Goal: Find specific page/section: Find specific page/section

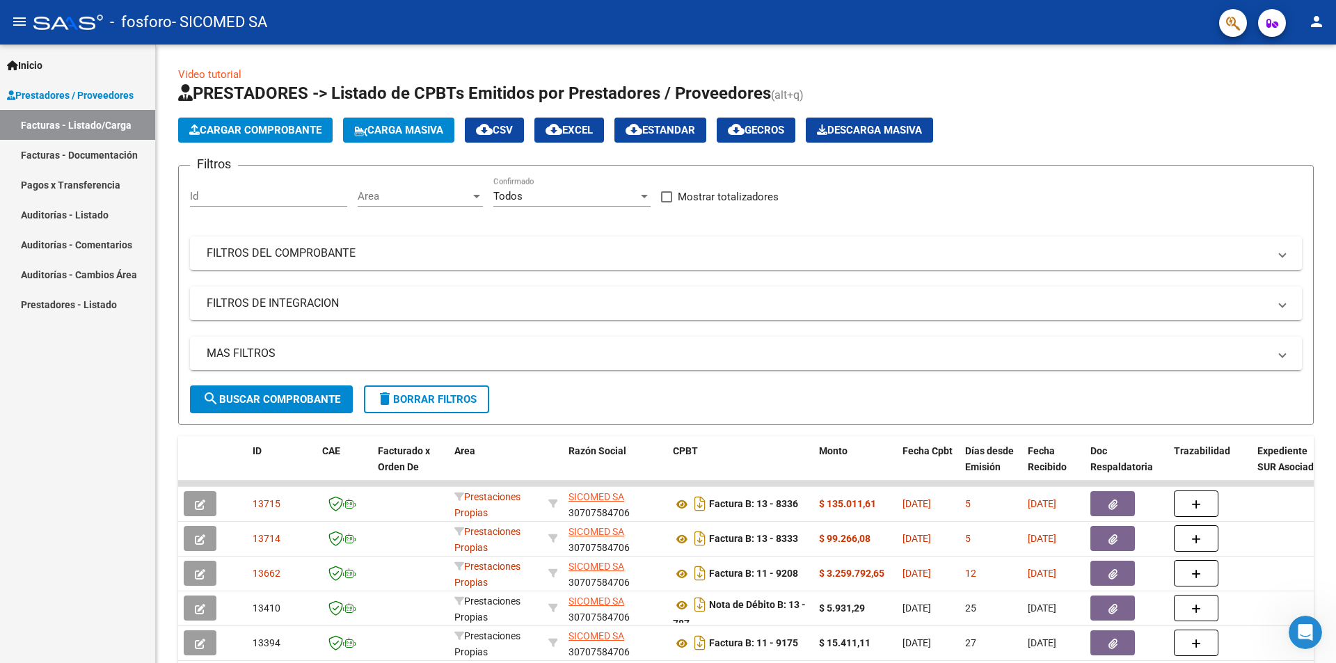
click at [54, 184] on link "Pagos x Transferencia" at bounding box center [77, 185] width 155 height 30
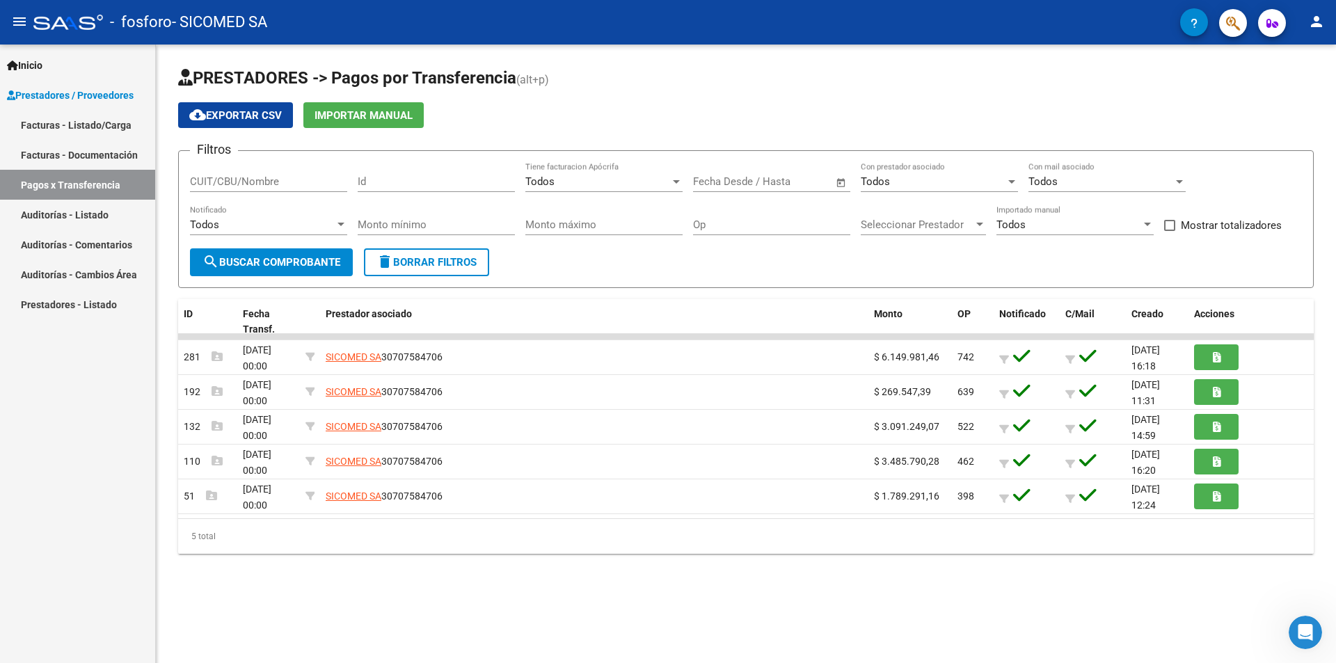
click at [91, 124] on link "Facturas - Listado/Carga" at bounding box center [77, 125] width 155 height 30
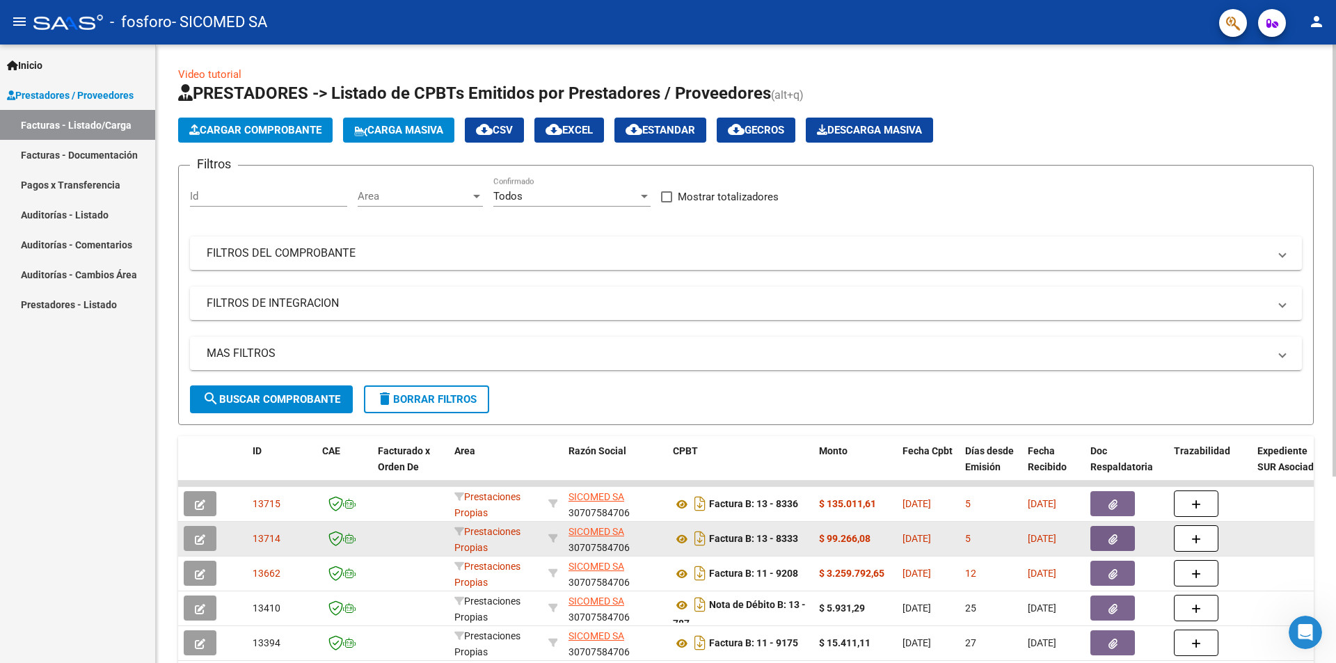
click at [425, 545] on datatable-body-cell at bounding box center [410, 539] width 77 height 34
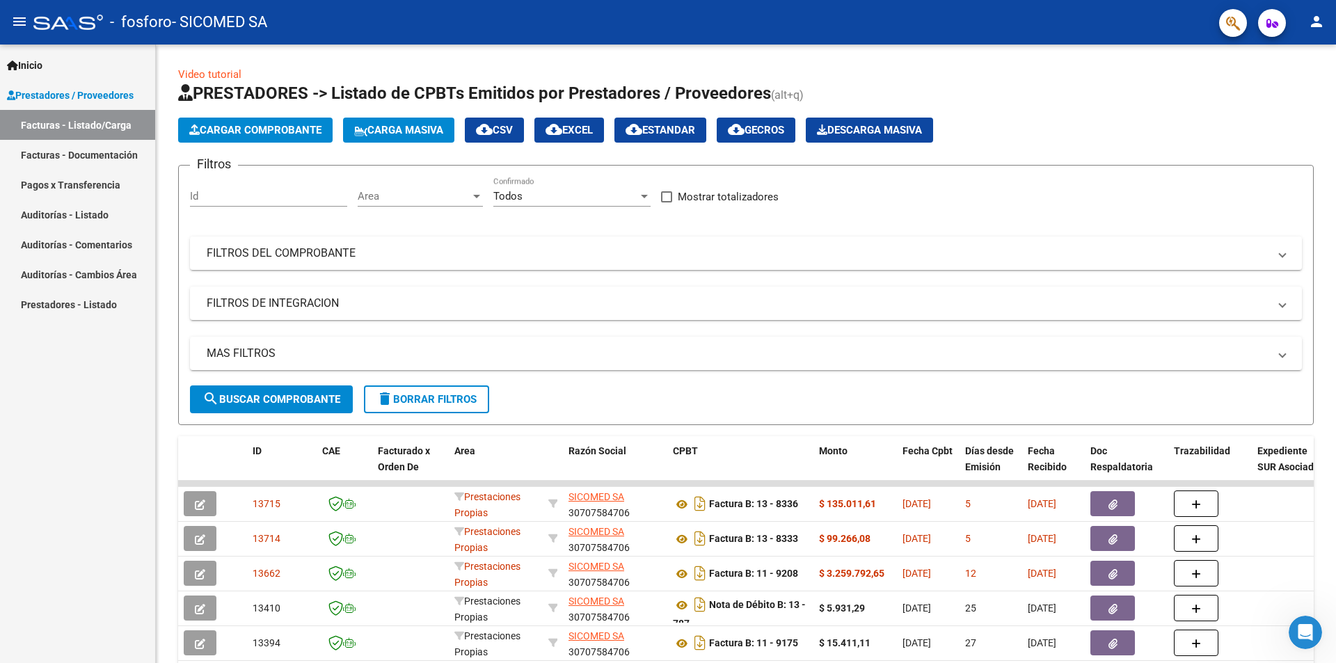
click at [40, 179] on link "Pagos x Transferencia" at bounding box center [77, 185] width 155 height 30
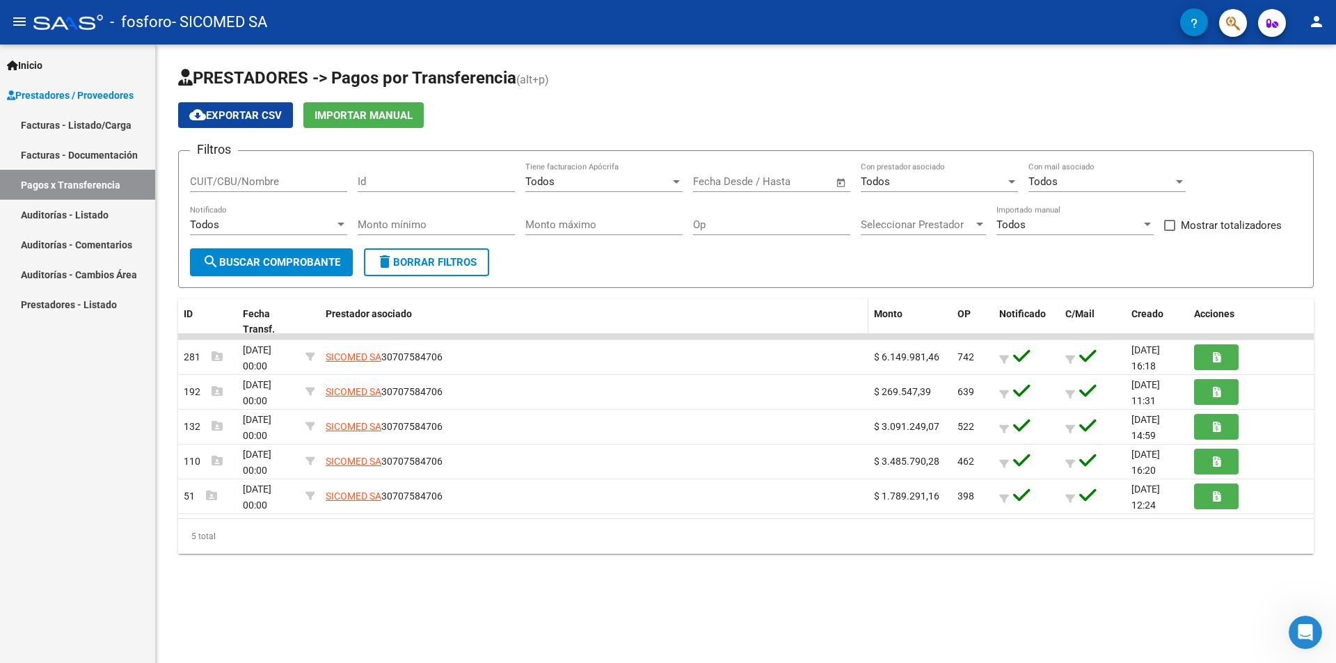
click at [386, 316] on span "Prestador asociado" at bounding box center [369, 313] width 86 height 11
click at [260, 321] on div "Fecha Transf." at bounding box center [269, 322] width 52 height 32
click at [262, 327] on span "Fecha Transf." at bounding box center [259, 321] width 32 height 27
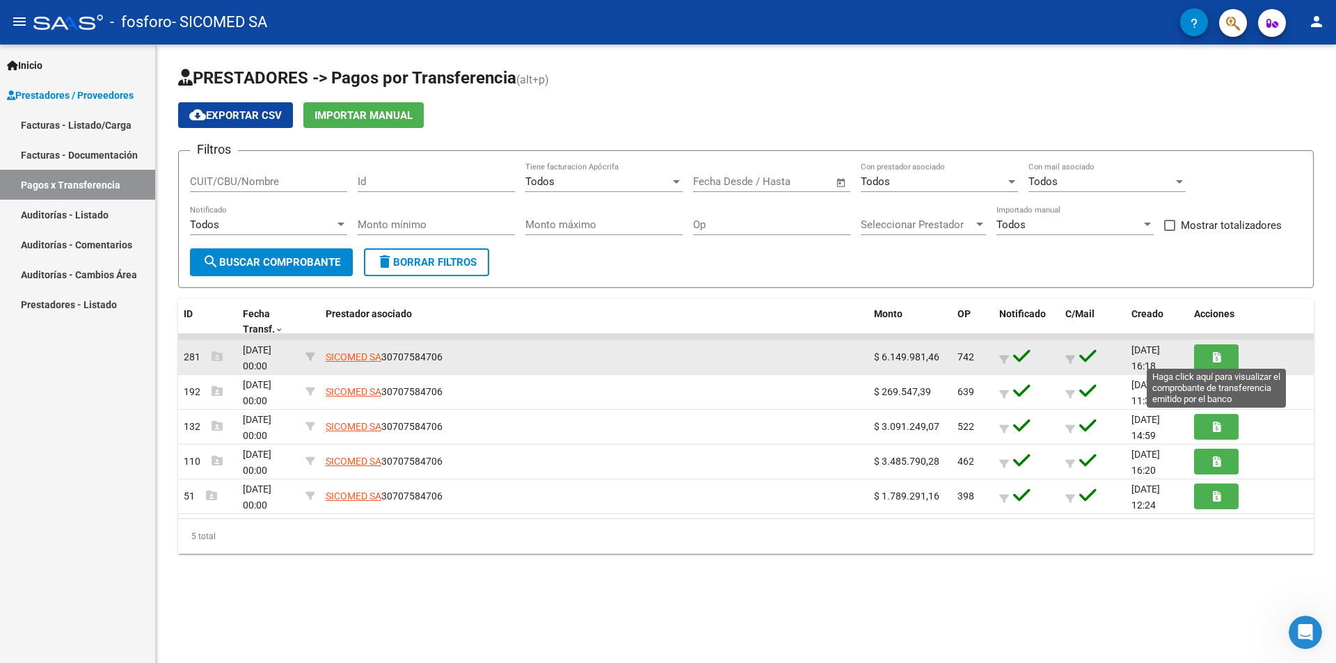
click at [1228, 354] on button "button" at bounding box center [1216, 358] width 45 height 26
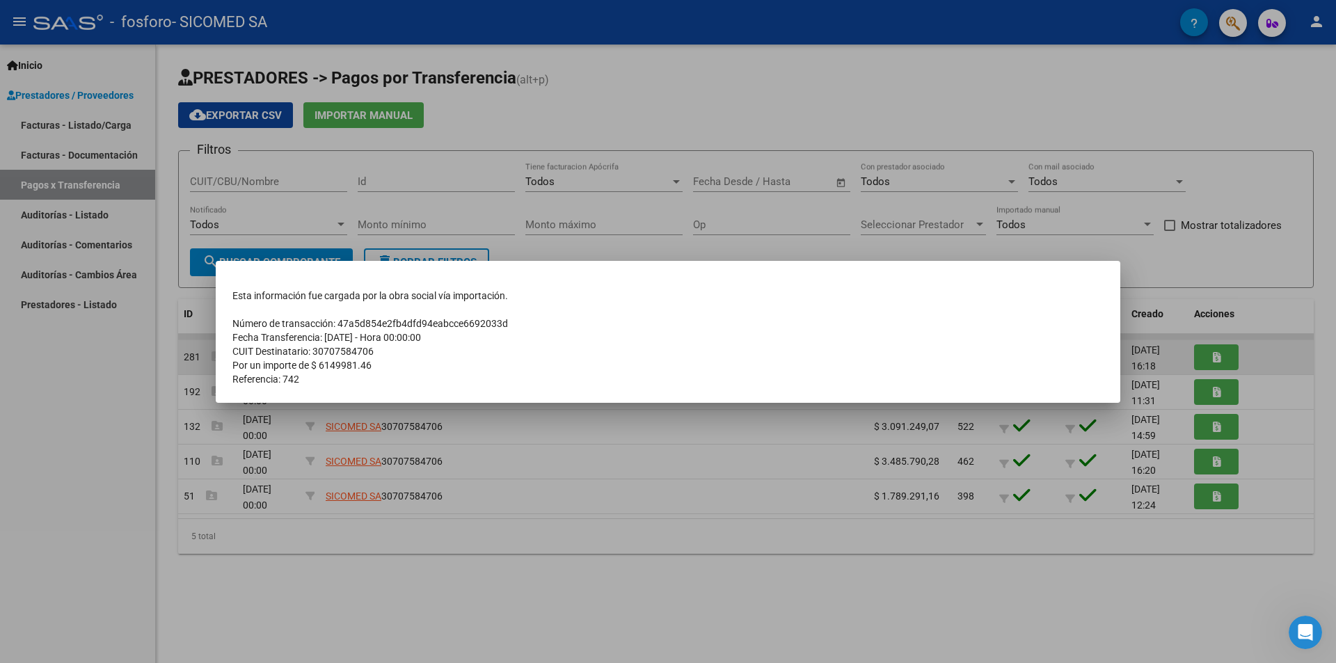
click at [1228, 354] on div at bounding box center [668, 331] width 1336 height 663
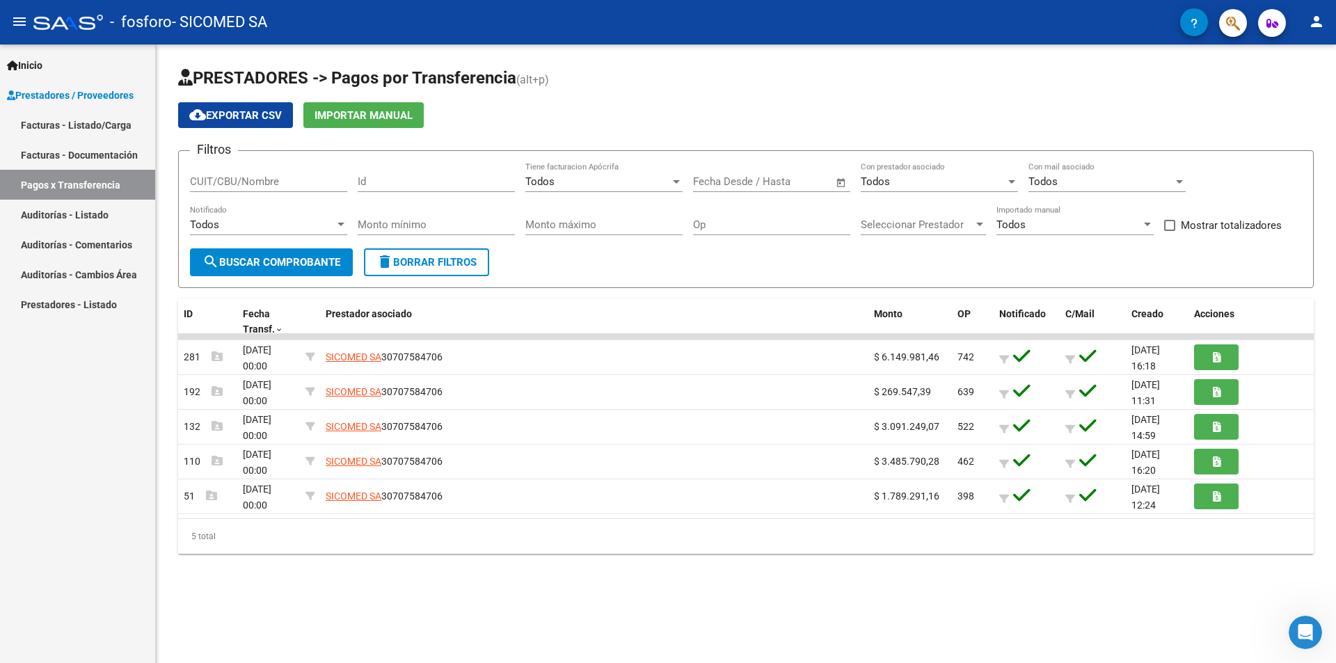
click at [58, 306] on link "Prestadores - Listado" at bounding box center [77, 305] width 155 height 30
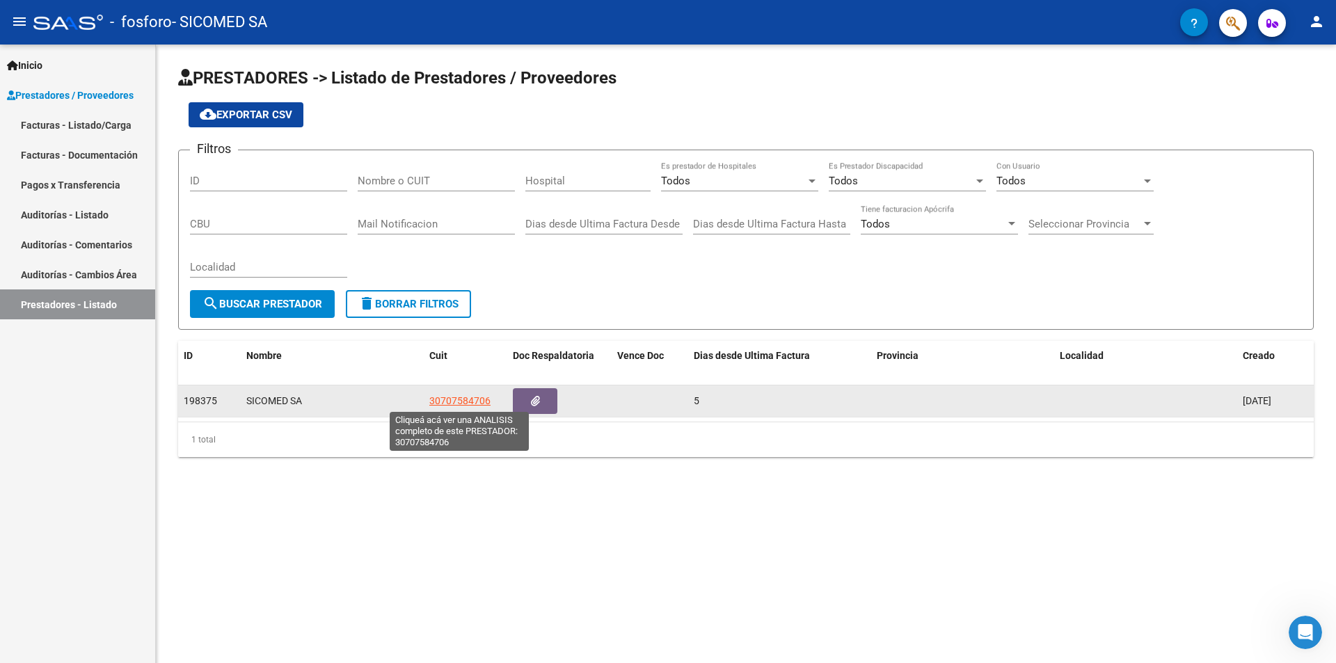
click at [473, 402] on span "30707584706" at bounding box center [459, 400] width 61 height 11
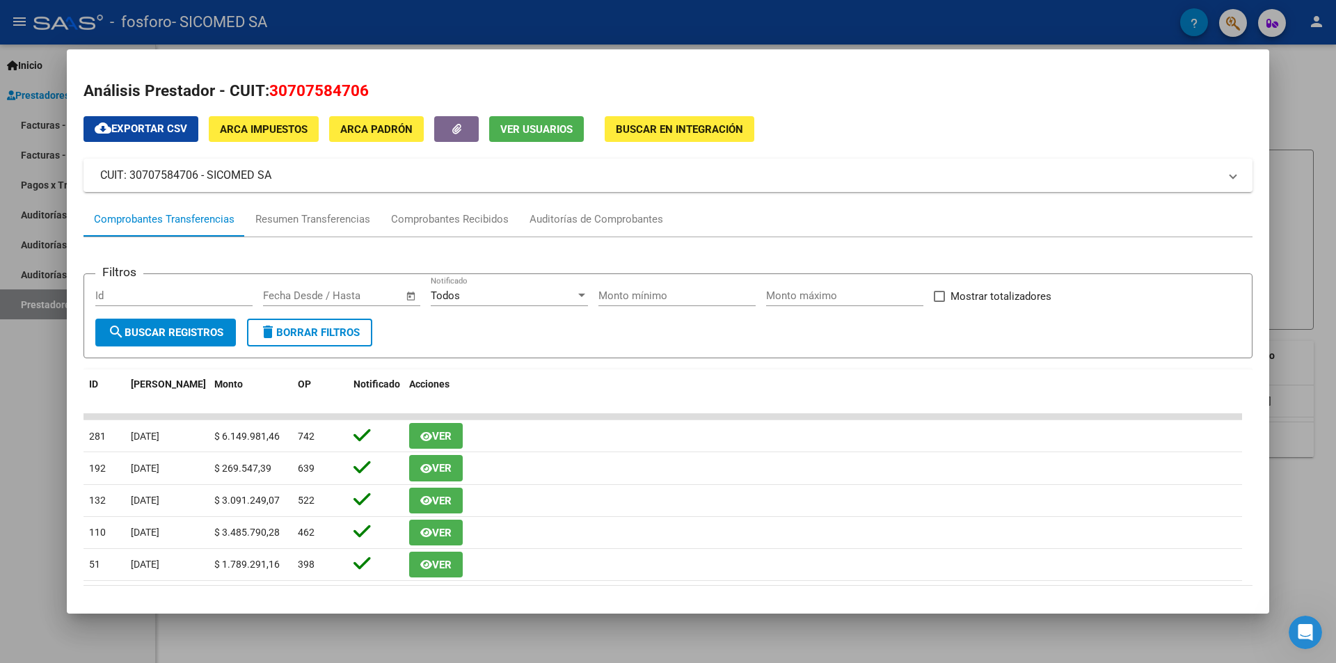
click at [1305, 74] on div at bounding box center [668, 331] width 1336 height 663
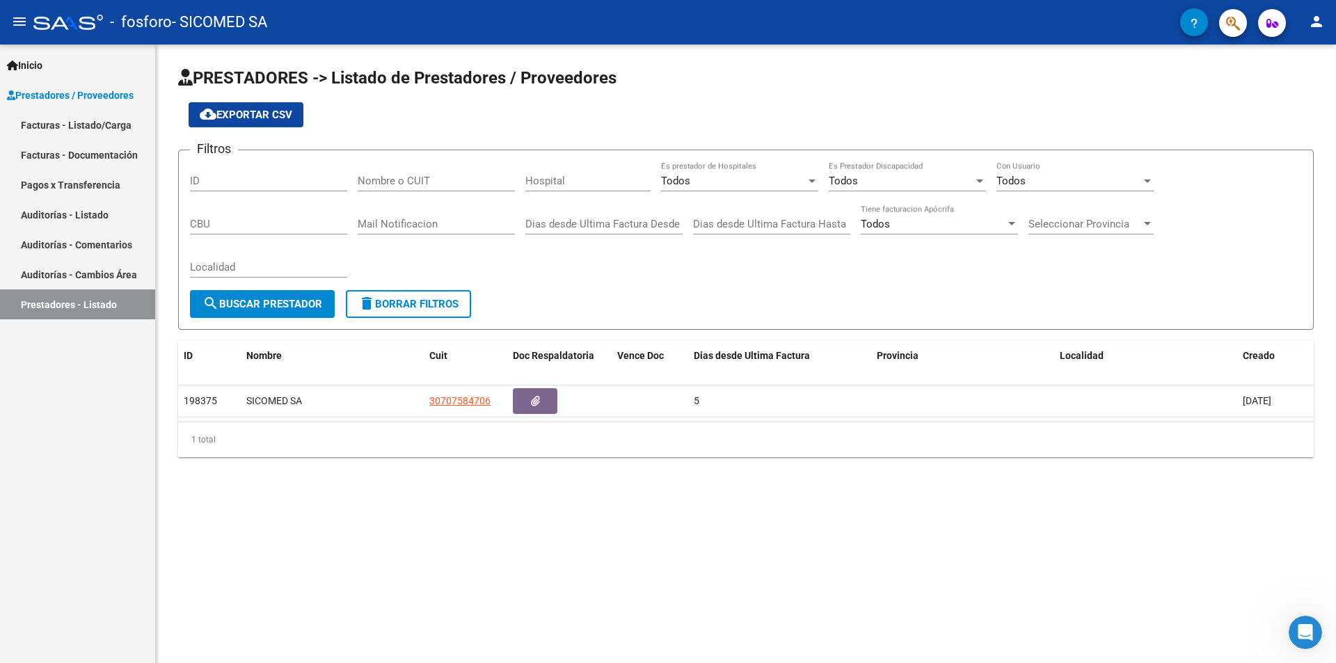
click at [97, 150] on link "Facturas - Documentación" at bounding box center [77, 155] width 155 height 30
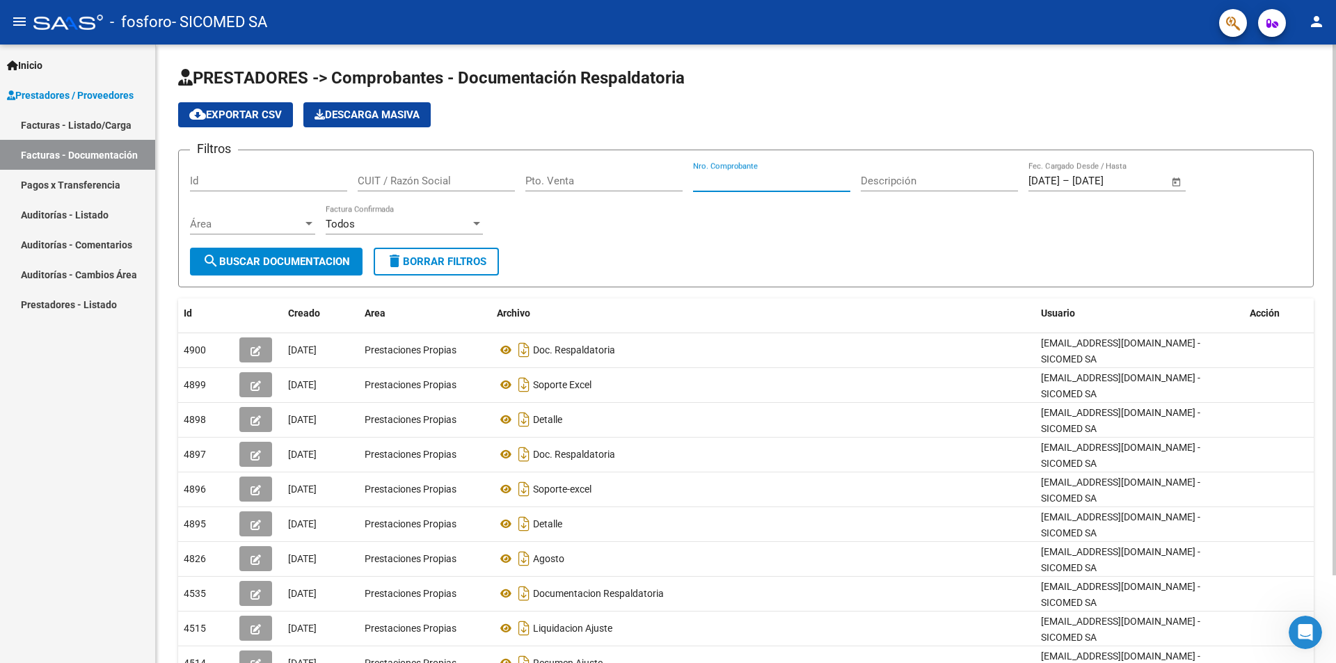
click at [759, 184] on input "Nro. Comprobante" at bounding box center [771, 181] width 157 height 13
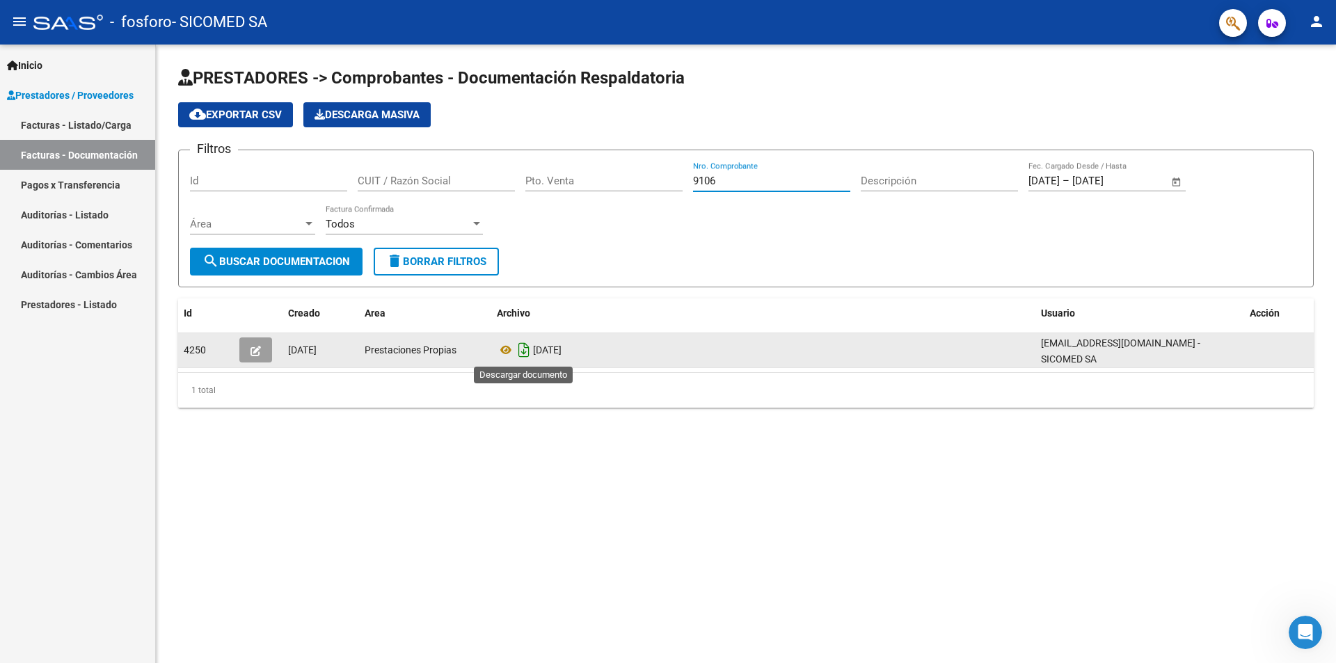
type input "9106"
click at [525, 354] on icon "Descargar documento" at bounding box center [524, 350] width 18 height 22
click at [251, 355] on icon "button" at bounding box center [256, 351] width 10 height 10
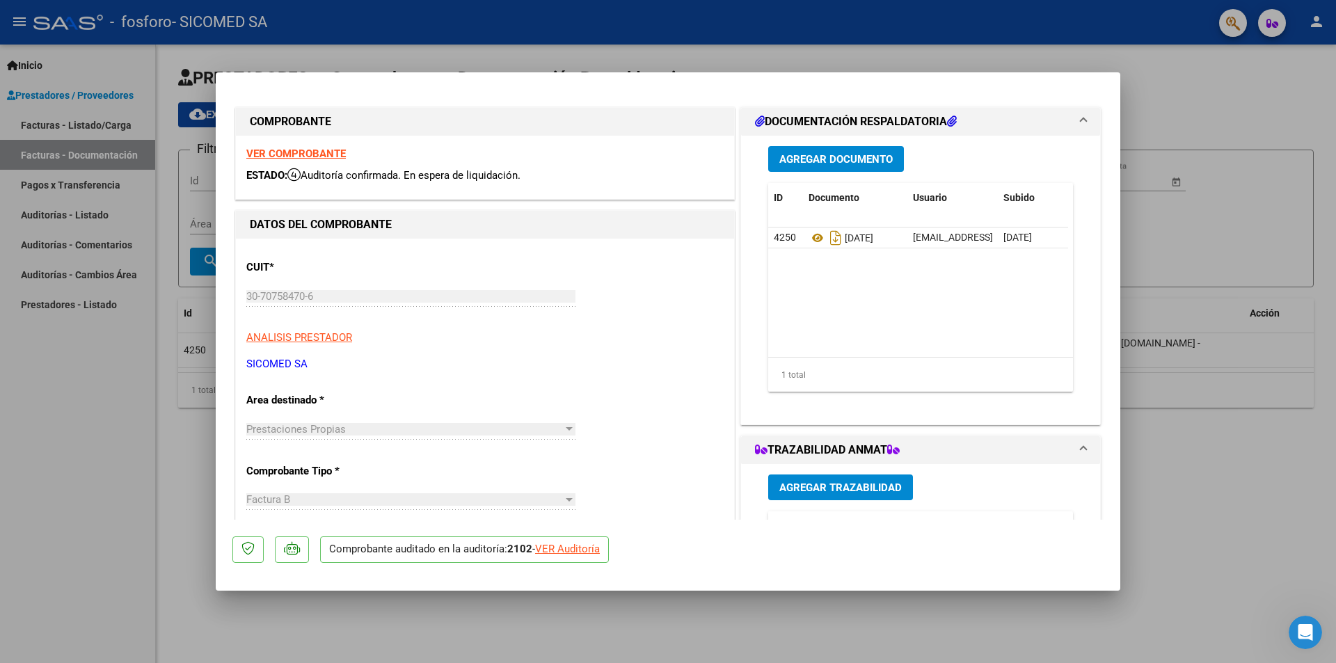
click at [1238, 554] on div at bounding box center [668, 331] width 1336 height 663
type input "$ 0,00"
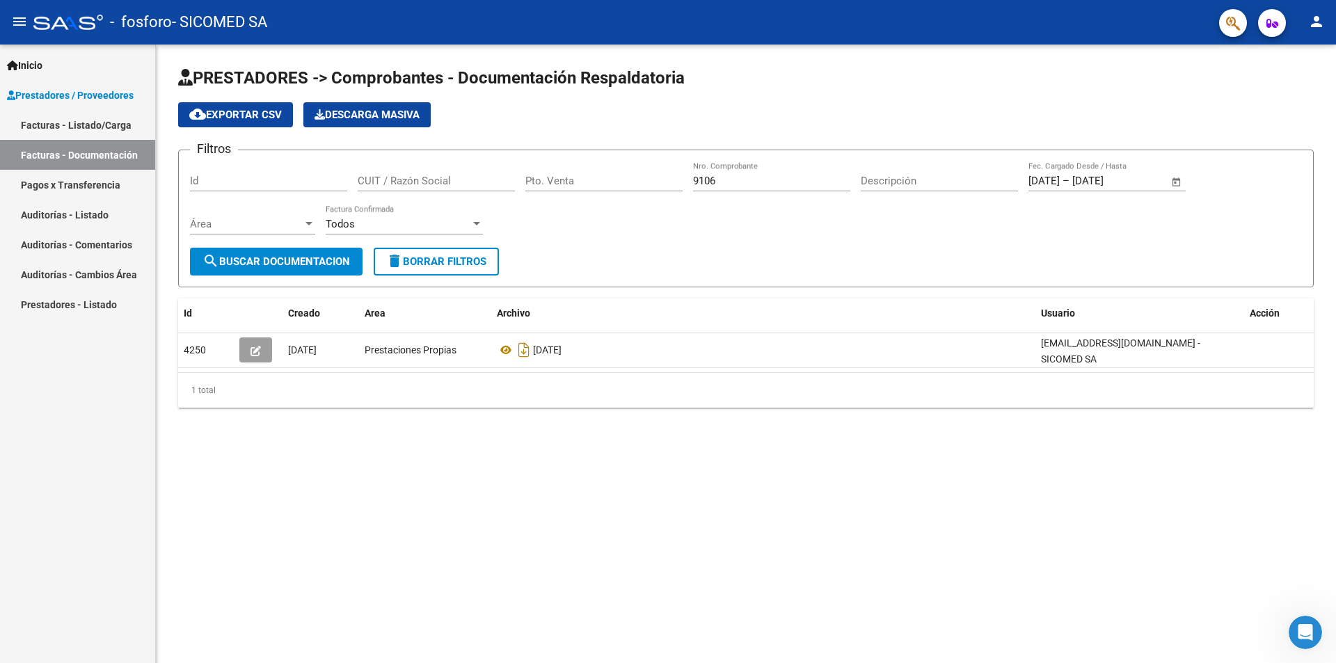
click at [91, 182] on link "Pagos x Transferencia" at bounding box center [77, 185] width 155 height 30
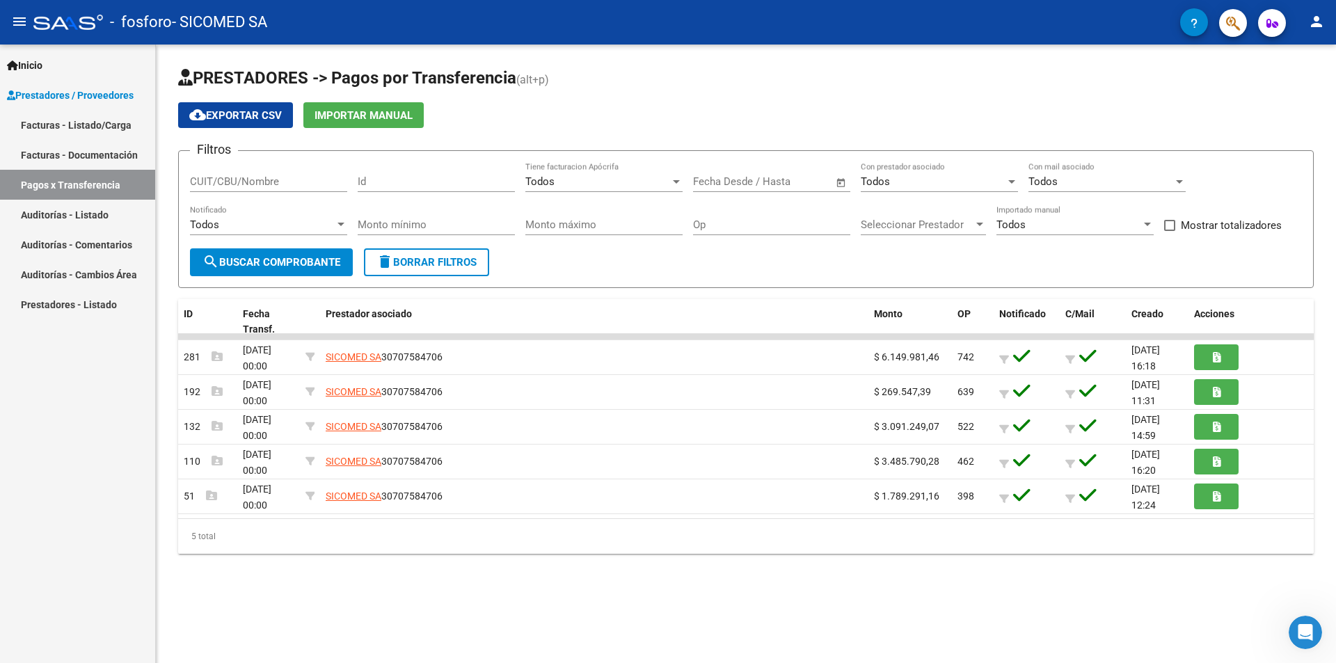
click at [80, 157] on link "Facturas - Documentación" at bounding box center [77, 155] width 155 height 30
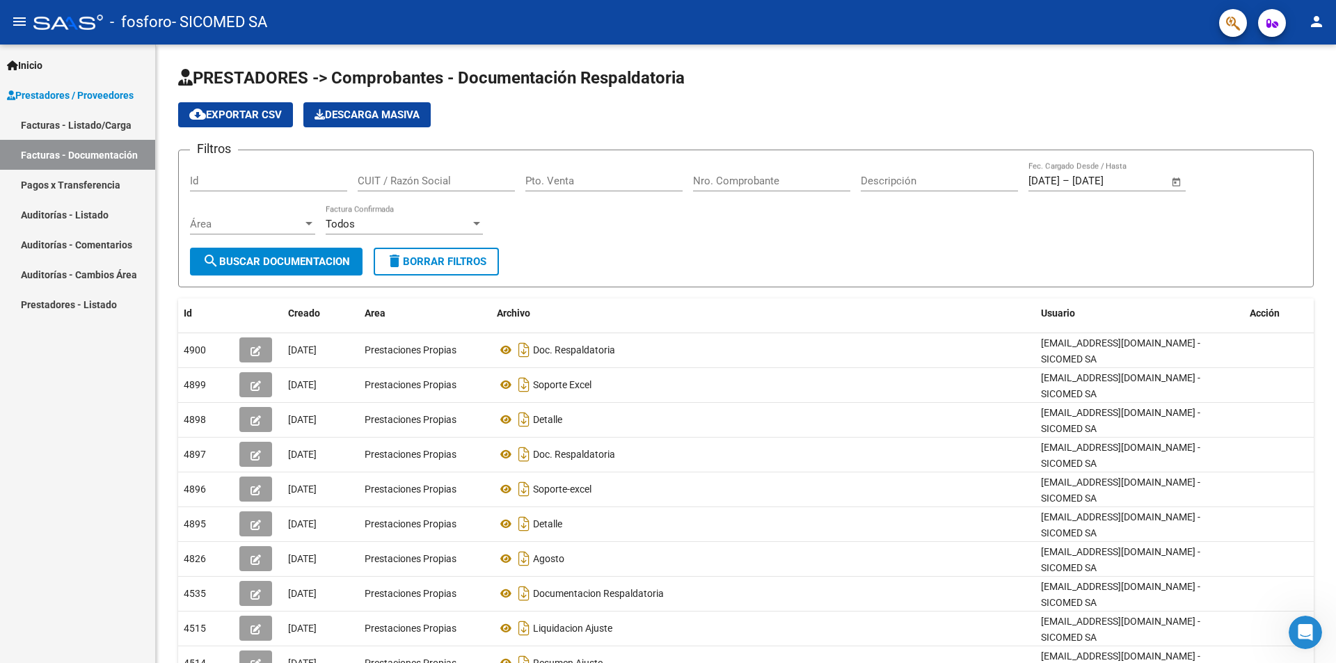
click at [62, 308] on link "Prestadores - Listado" at bounding box center [77, 305] width 155 height 30
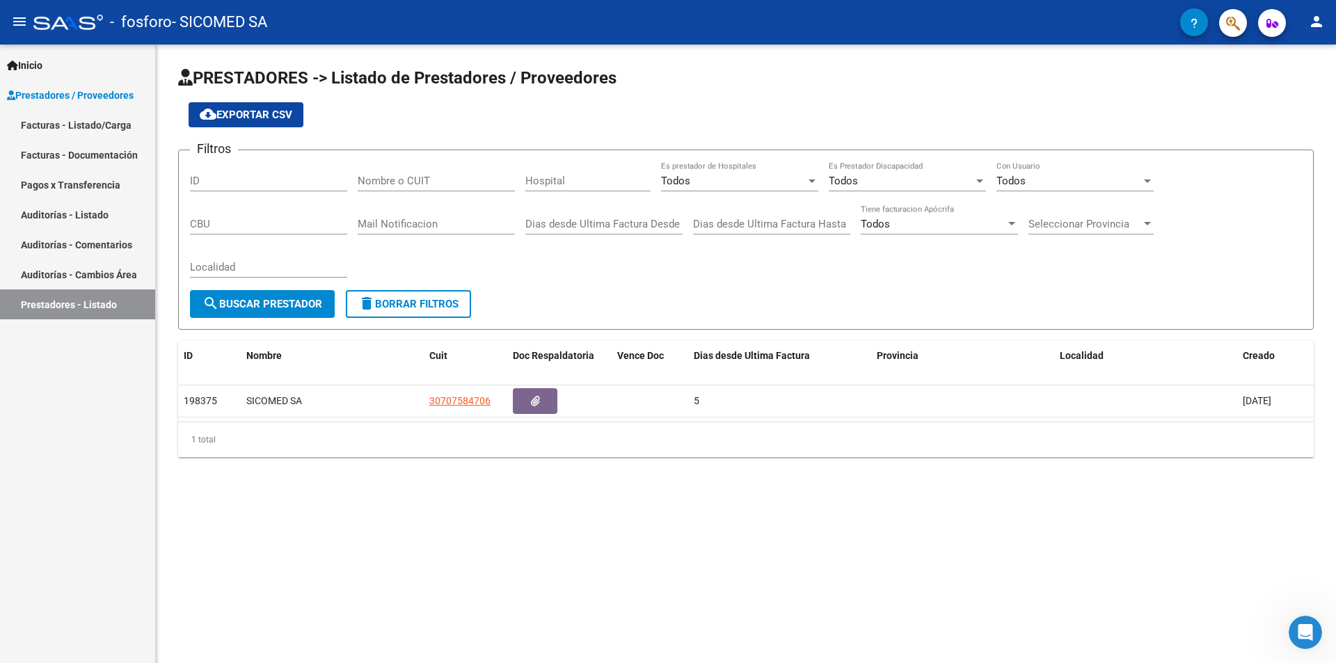
click at [66, 272] on link "Auditorías - Cambios Área" at bounding box center [77, 275] width 155 height 30
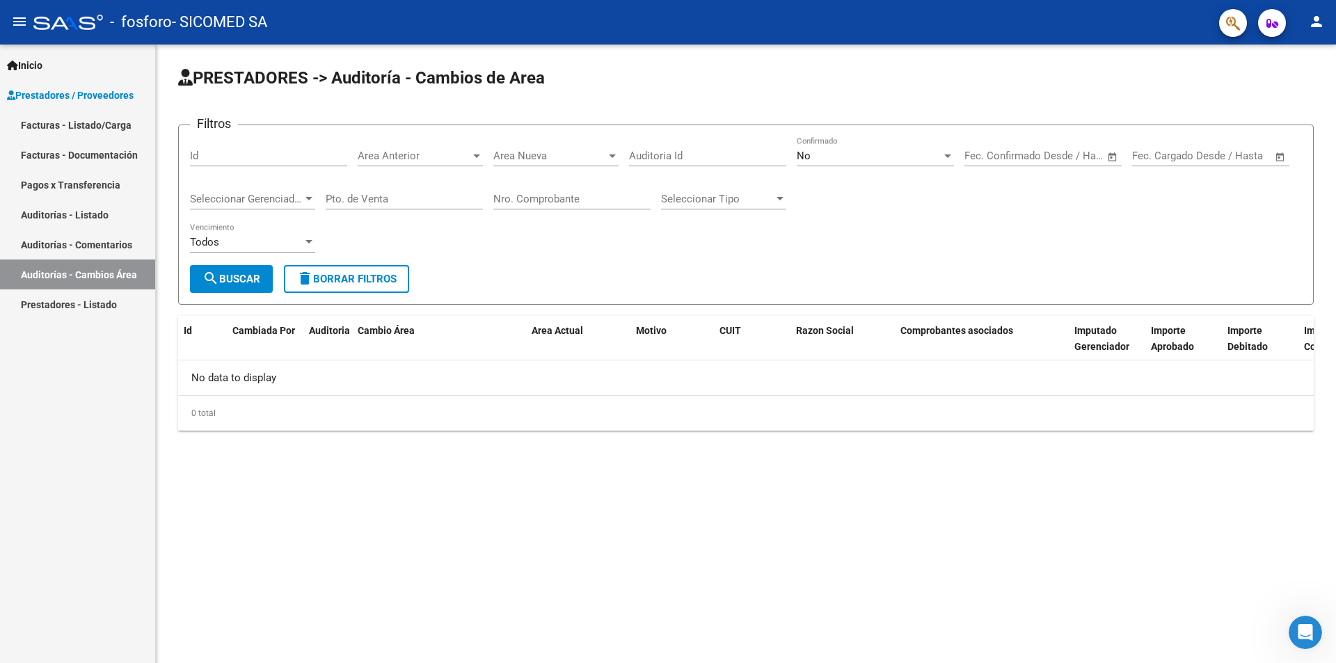
click at [71, 245] on link "Auditorías - Comentarios" at bounding box center [77, 245] width 155 height 30
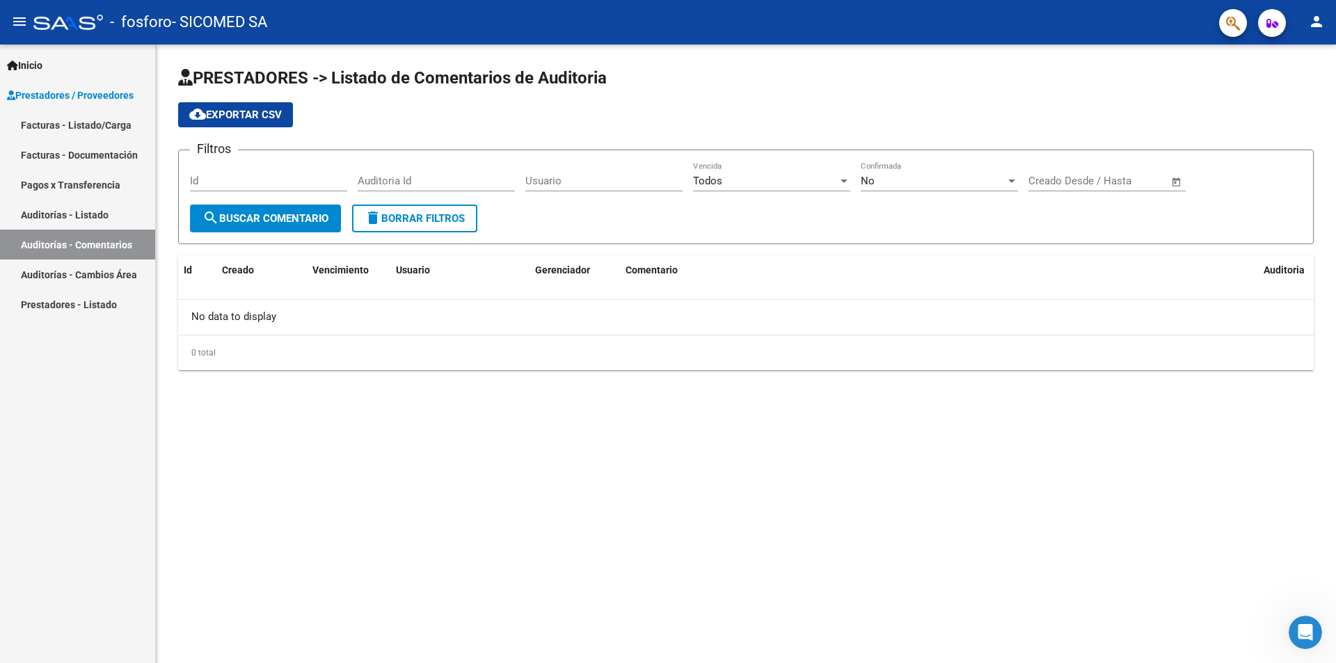
click at [88, 207] on link "Auditorías - Listado" at bounding box center [77, 215] width 155 height 30
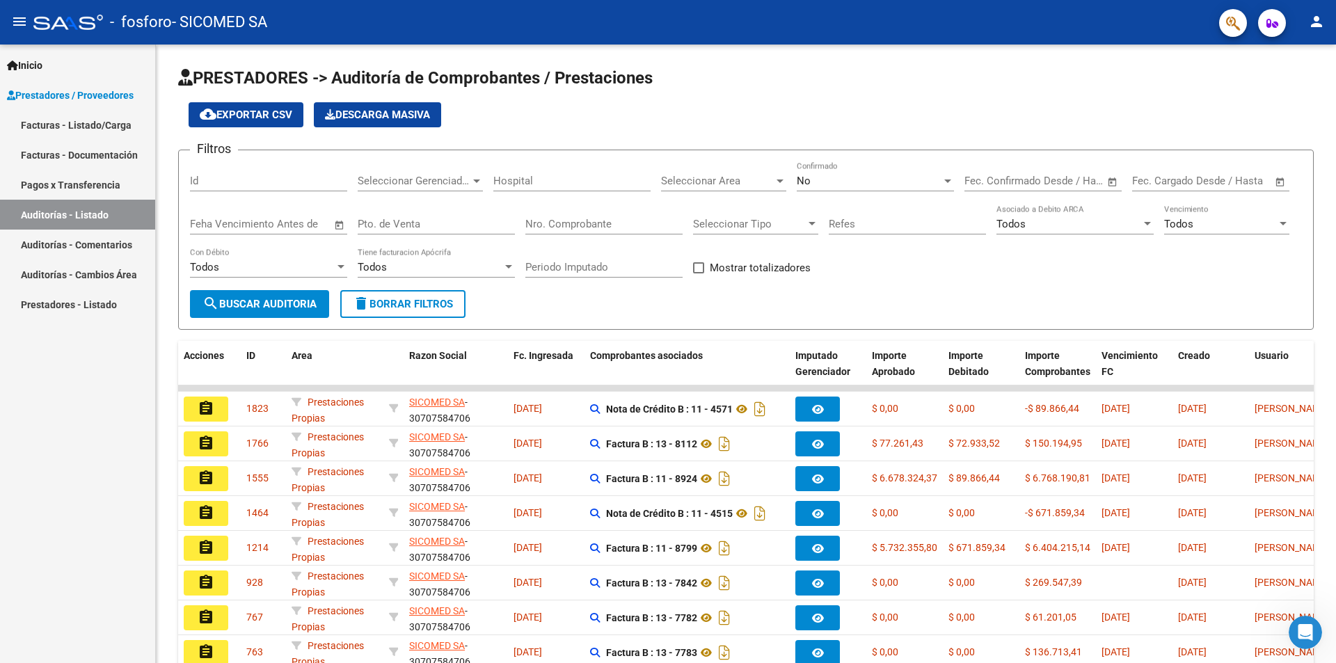
click at [1322, 16] on mat-icon "person" at bounding box center [1317, 21] width 17 height 17
click at [1293, 85] on button "exit_to_app Salir" at bounding box center [1288, 91] width 85 height 33
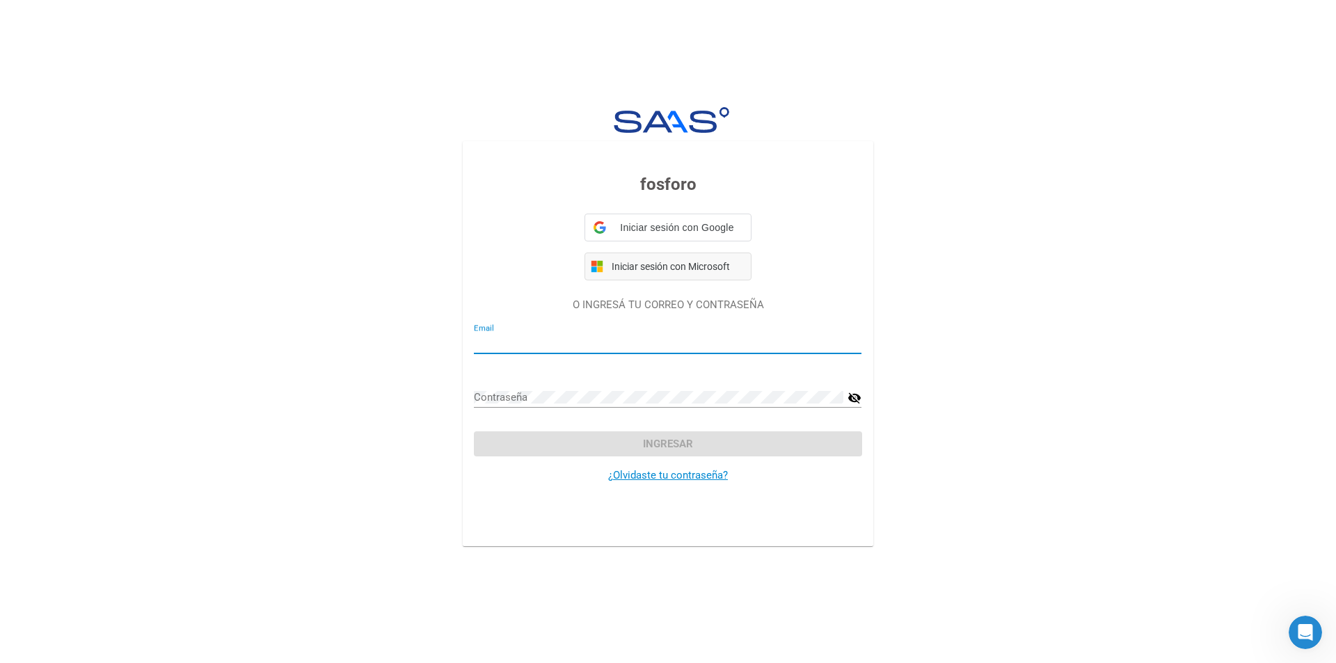
type input "[EMAIL_ADDRESS][DOMAIN_NAME]"
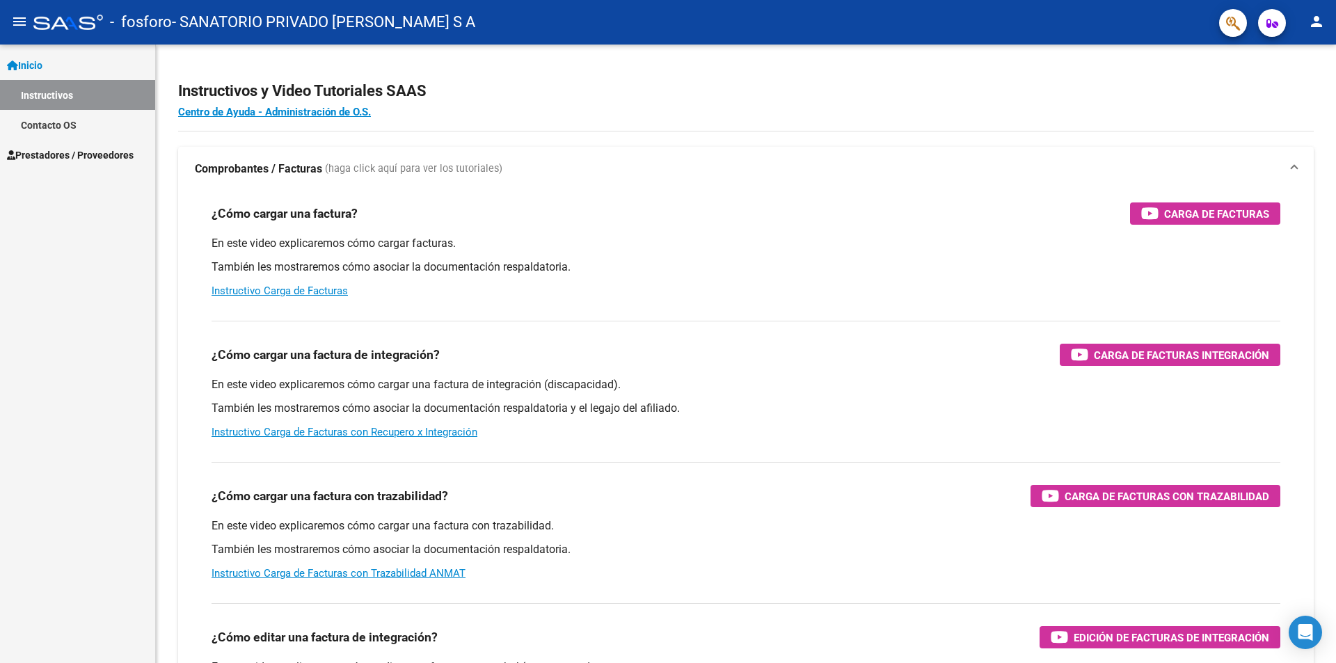
click at [47, 122] on link "Contacto OS" at bounding box center [77, 125] width 155 height 30
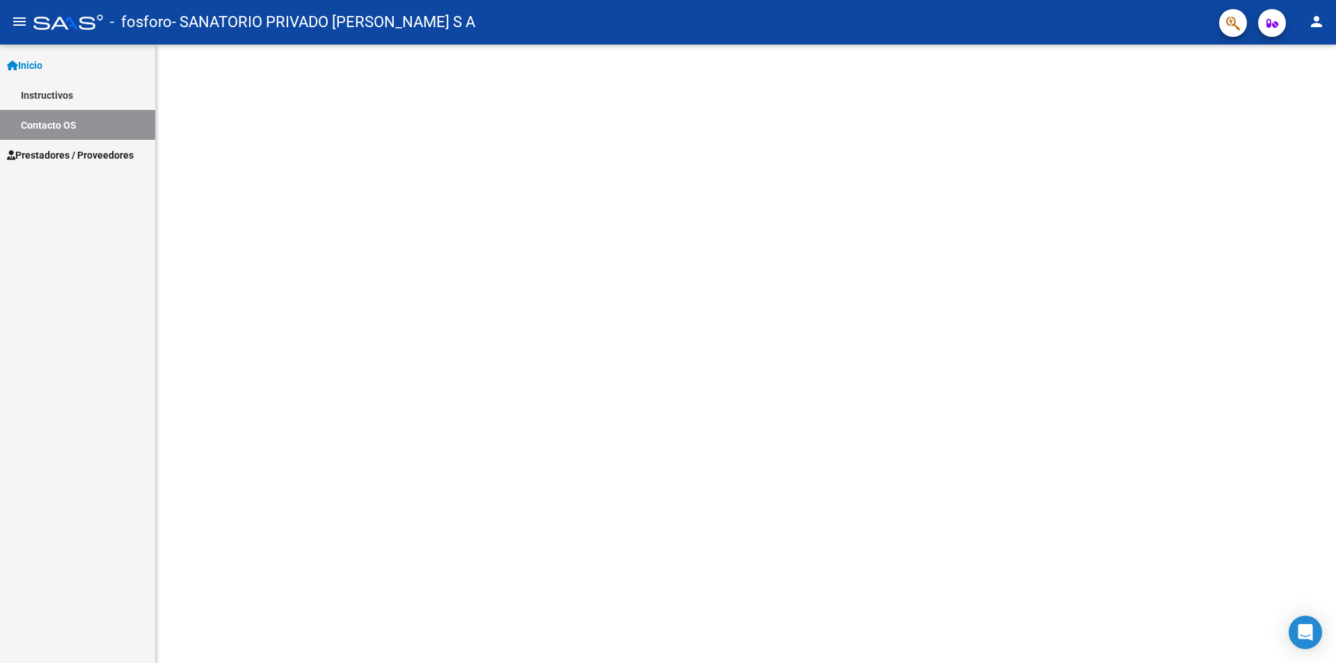
click at [52, 148] on span "Prestadores / Proveedores" at bounding box center [70, 155] width 127 height 15
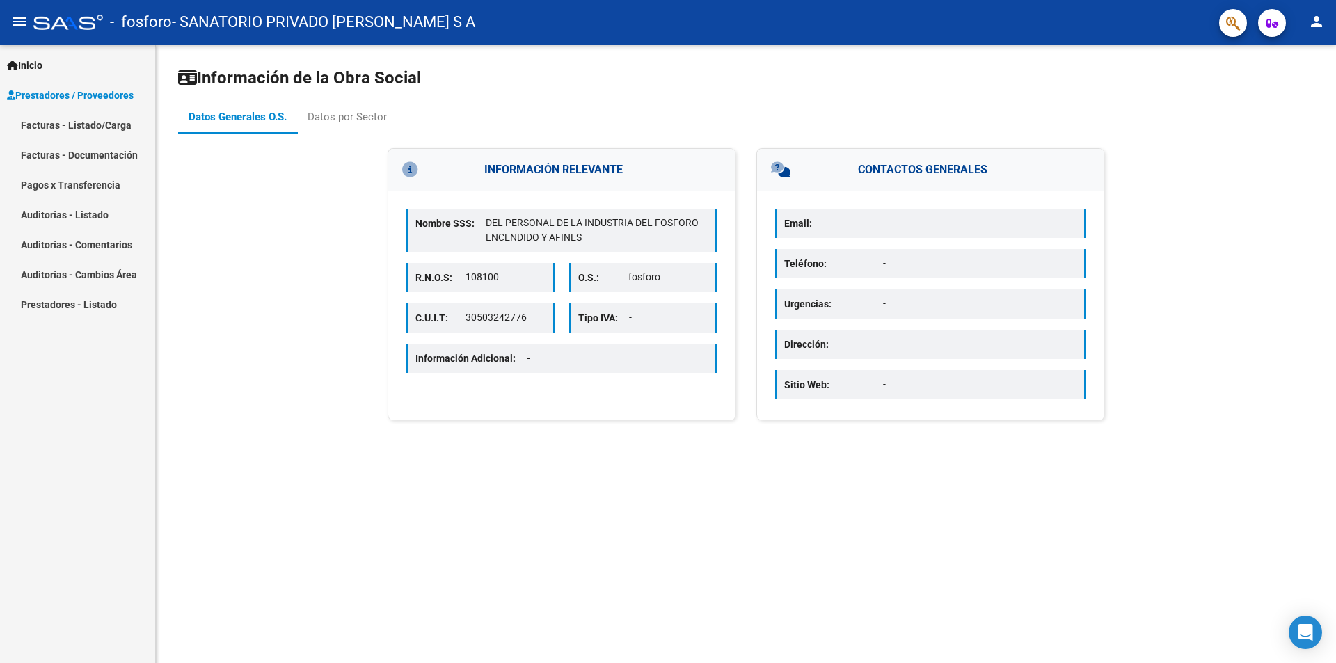
click at [49, 183] on link "Pagos x Transferencia" at bounding box center [77, 185] width 155 height 30
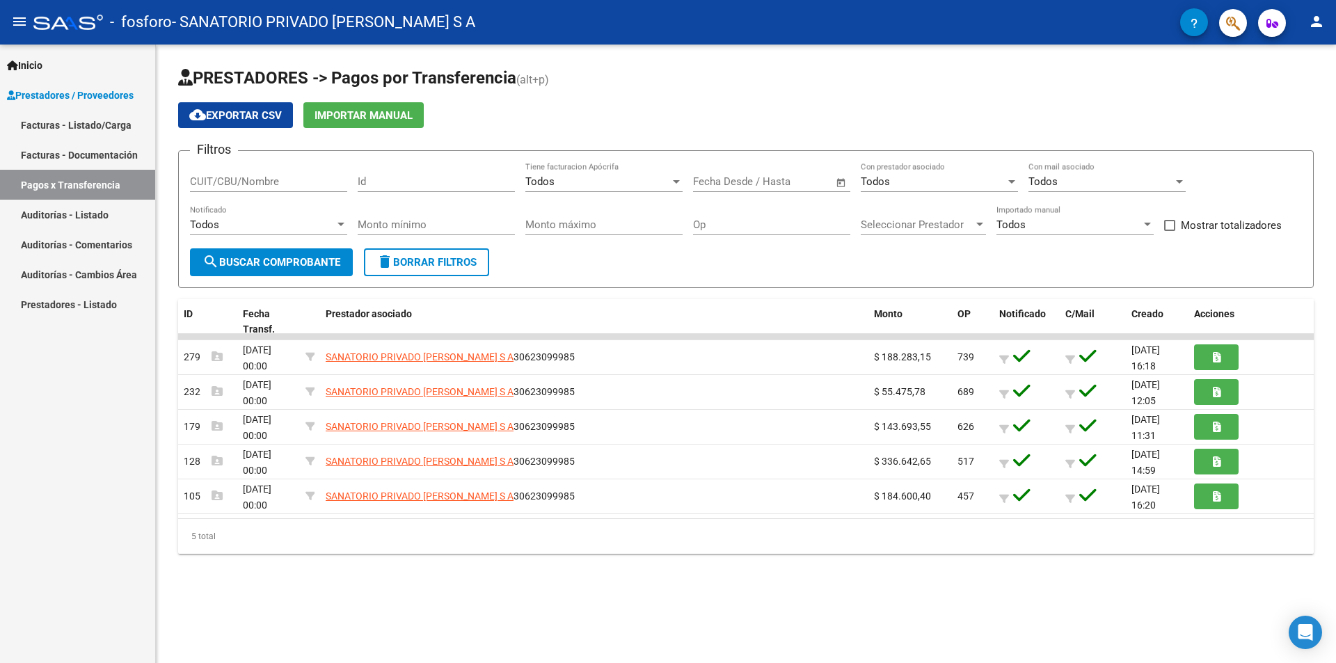
click at [449, 264] on span "delete Borrar Filtros" at bounding box center [427, 262] width 100 height 13
click at [1325, 24] on mat-icon "person" at bounding box center [1317, 21] width 17 height 17
click at [1292, 86] on button "exit_to_app Salir" at bounding box center [1288, 91] width 85 height 33
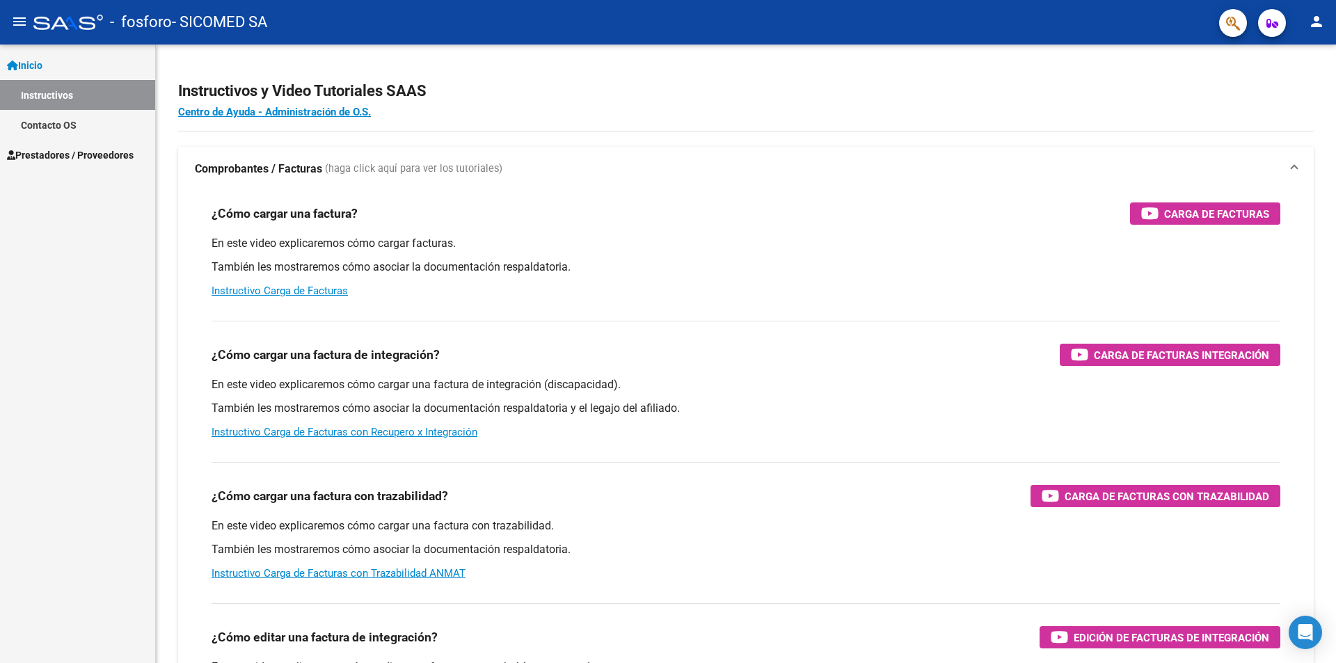
click at [61, 155] on span "Prestadores / Proveedores" at bounding box center [70, 155] width 127 height 15
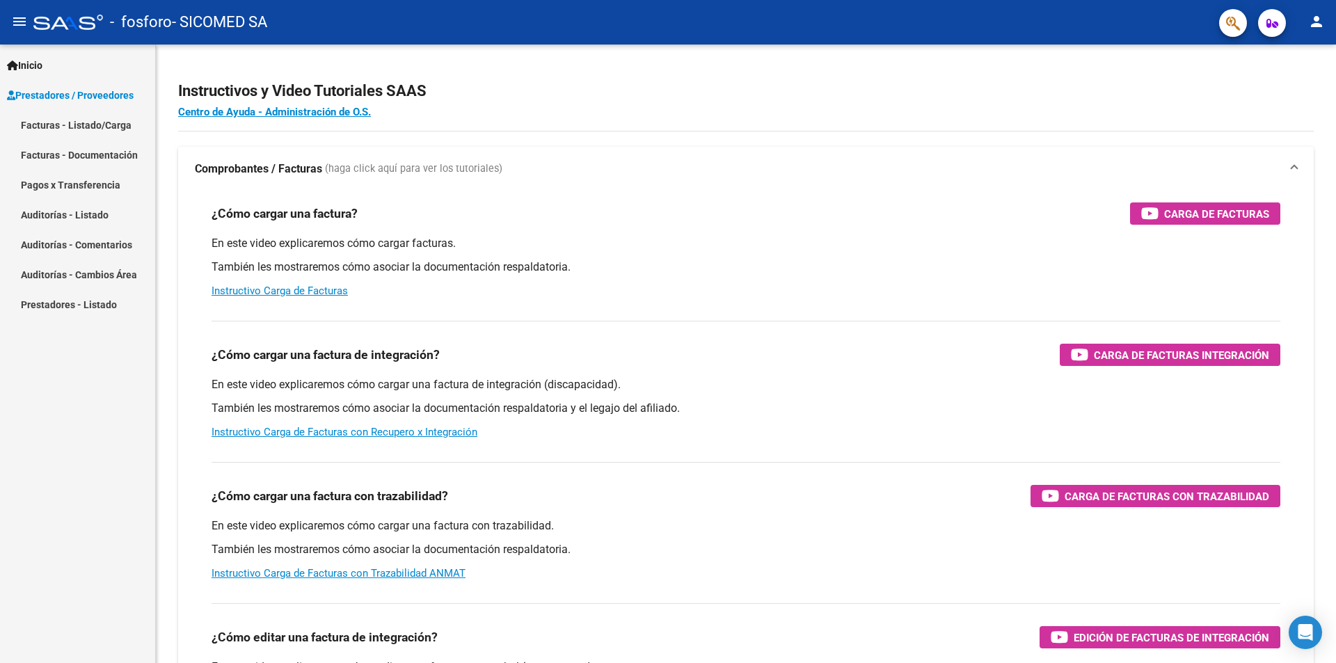
click at [75, 181] on link "Pagos x Transferencia" at bounding box center [77, 185] width 155 height 30
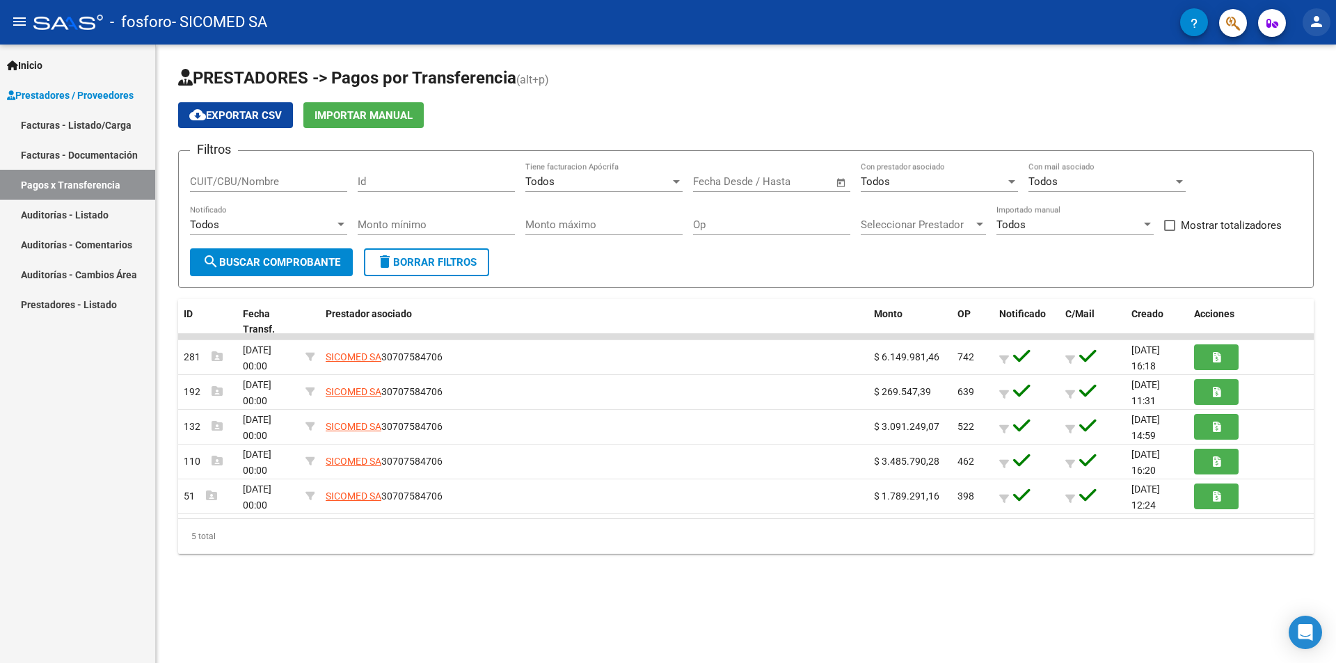
click at [1320, 21] on mat-icon "person" at bounding box center [1317, 21] width 17 height 17
click at [1320, 21] on div at bounding box center [668, 331] width 1336 height 663
click at [38, 62] on span "Inicio" at bounding box center [24, 65] width 35 height 15
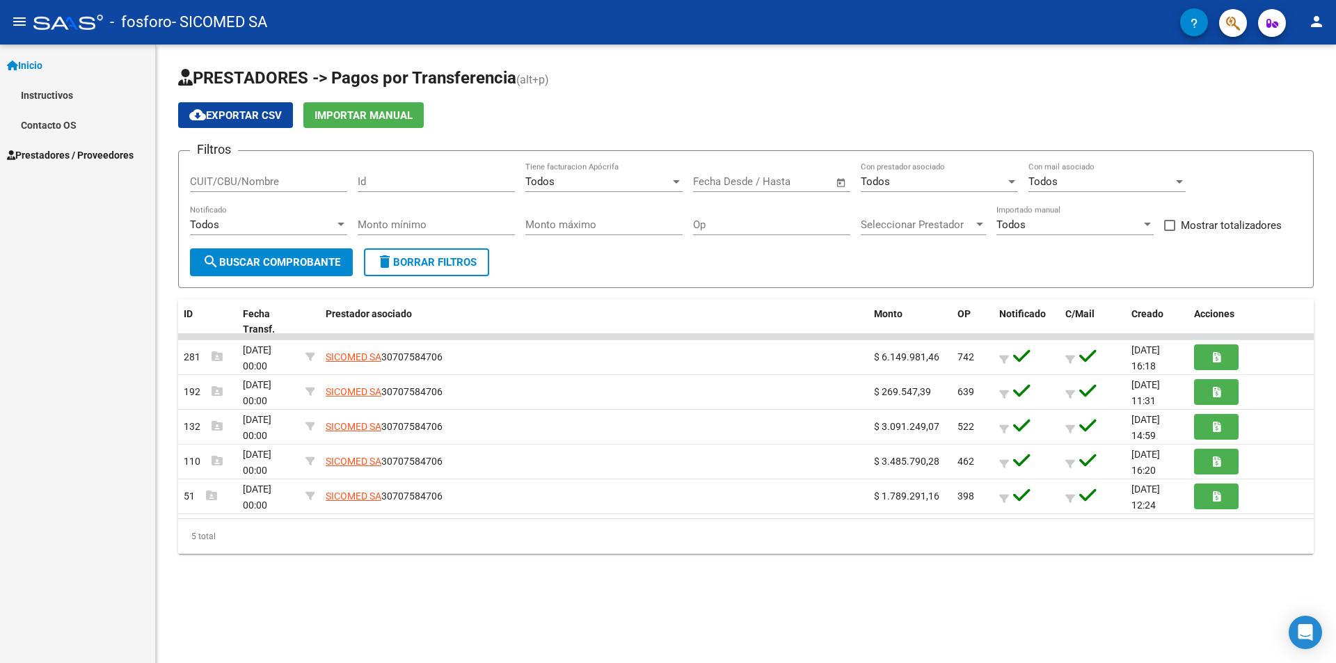
click at [48, 93] on link "Instructivos" at bounding box center [77, 95] width 155 height 30
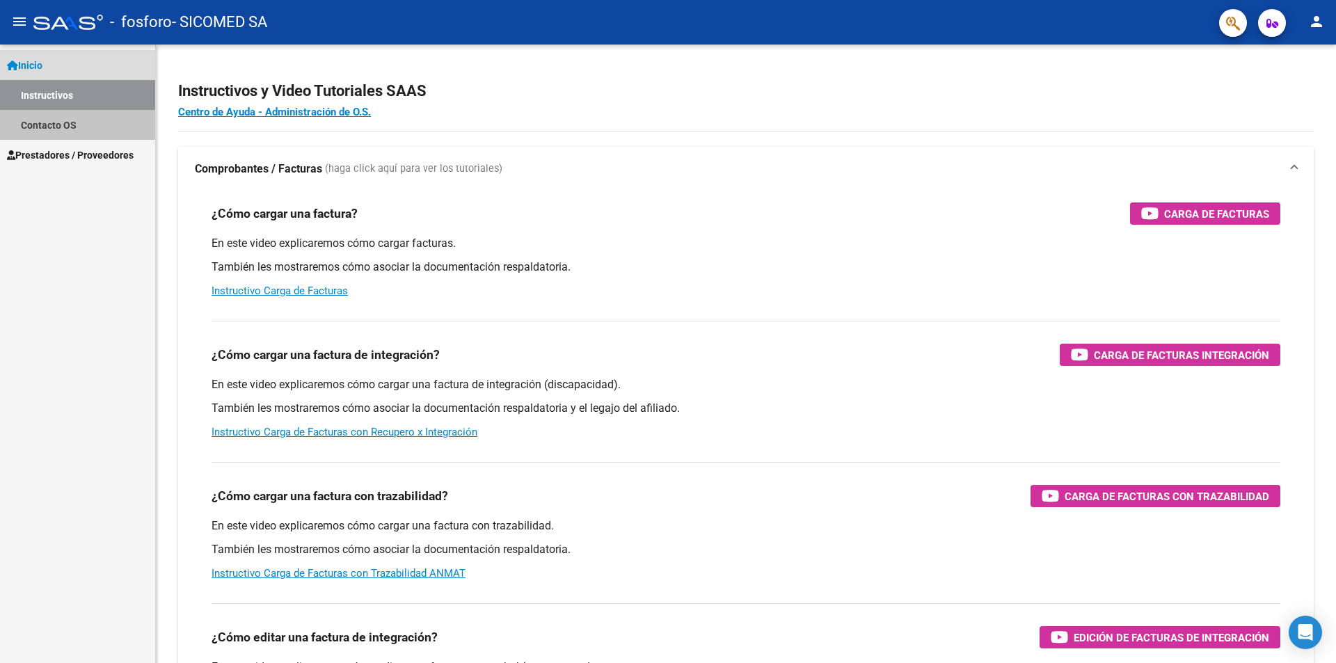
click at [77, 124] on link "Contacto OS" at bounding box center [77, 125] width 155 height 30
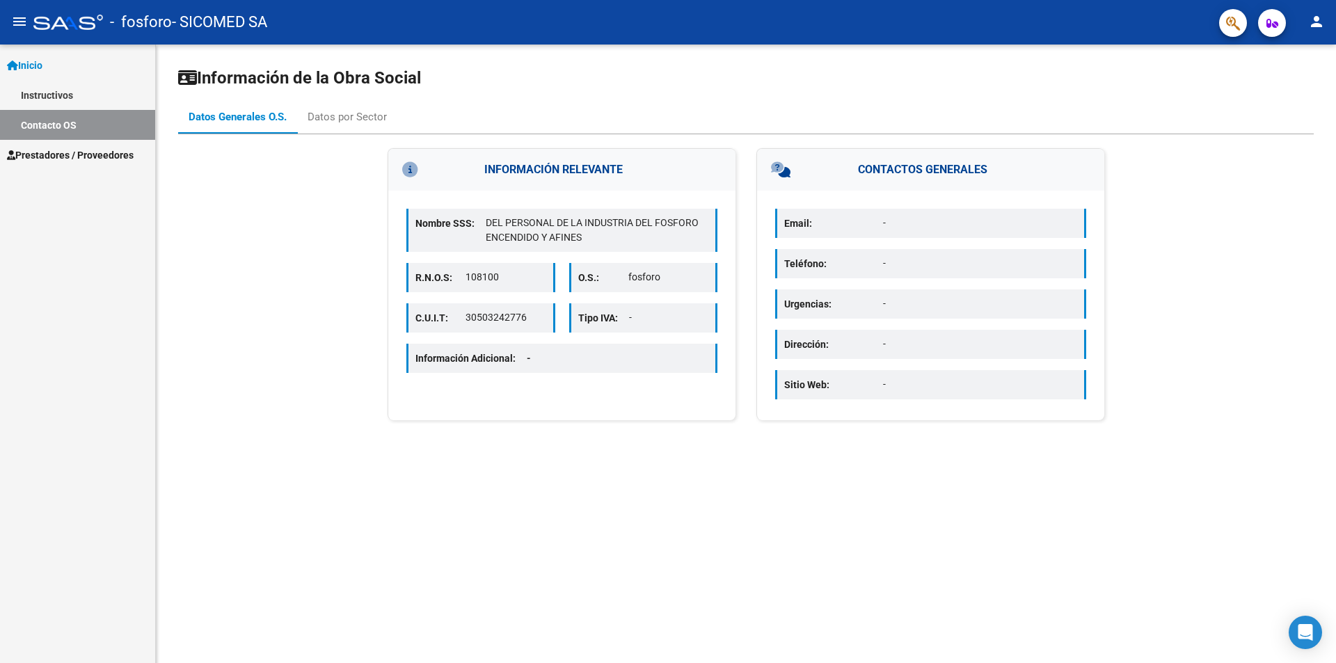
click at [39, 58] on span "Inicio" at bounding box center [24, 65] width 35 height 15
click at [41, 59] on span "Inicio" at bounding box center [24, 65] width 35 height 15
click at [52, 151] on span "Prestadores / Proveedores" at bounding box center [70, 155] width 127 height 15
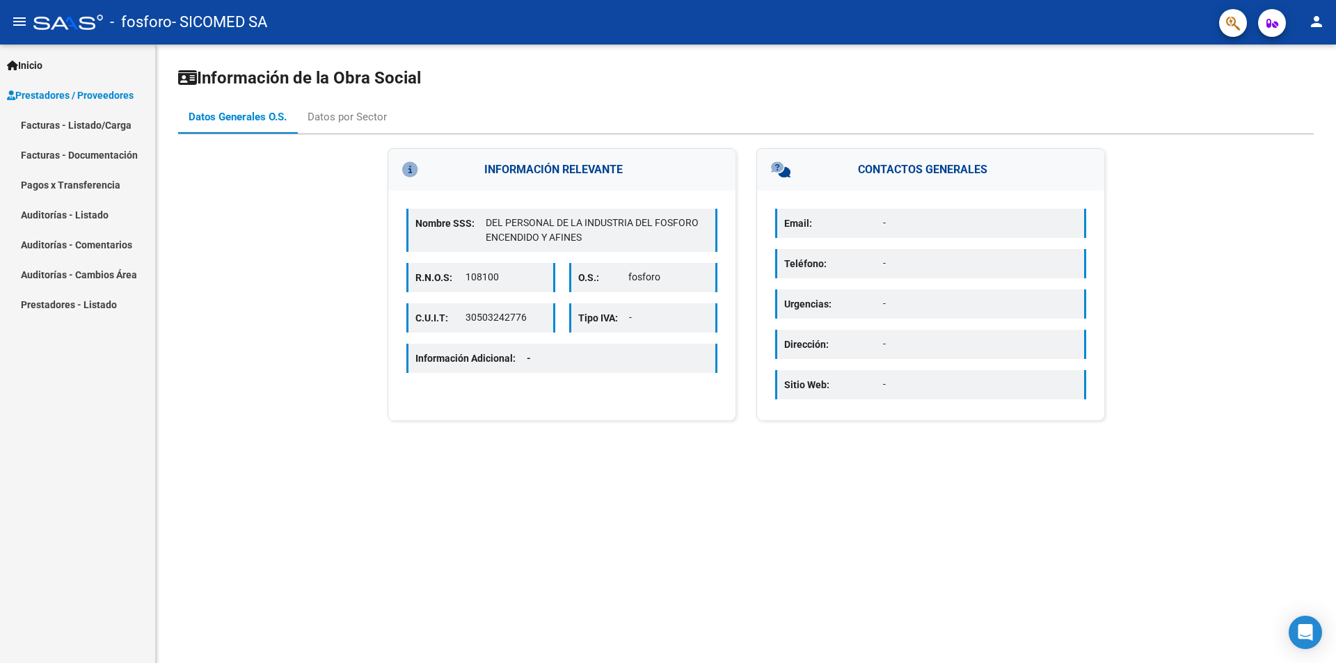
click at [61, 178] on link "Pagos x Transferencia" at bounding box center [77, 185] width 155 height 30
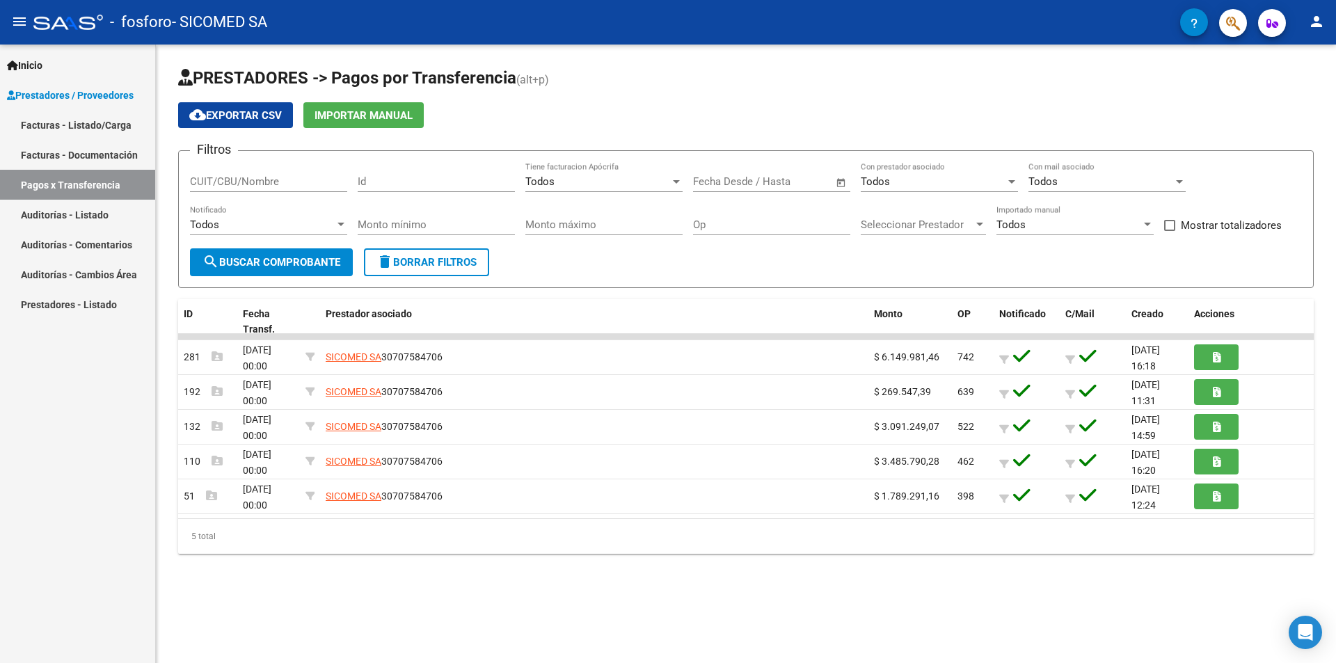
click at [56, 179] on link "Pagos x Transferencia" at bounding box center [77, 185] width 155 height 30
click at [61, 183] on link "Pagos x Transferencia" at bounding box center [77, 185] width 155 height 30
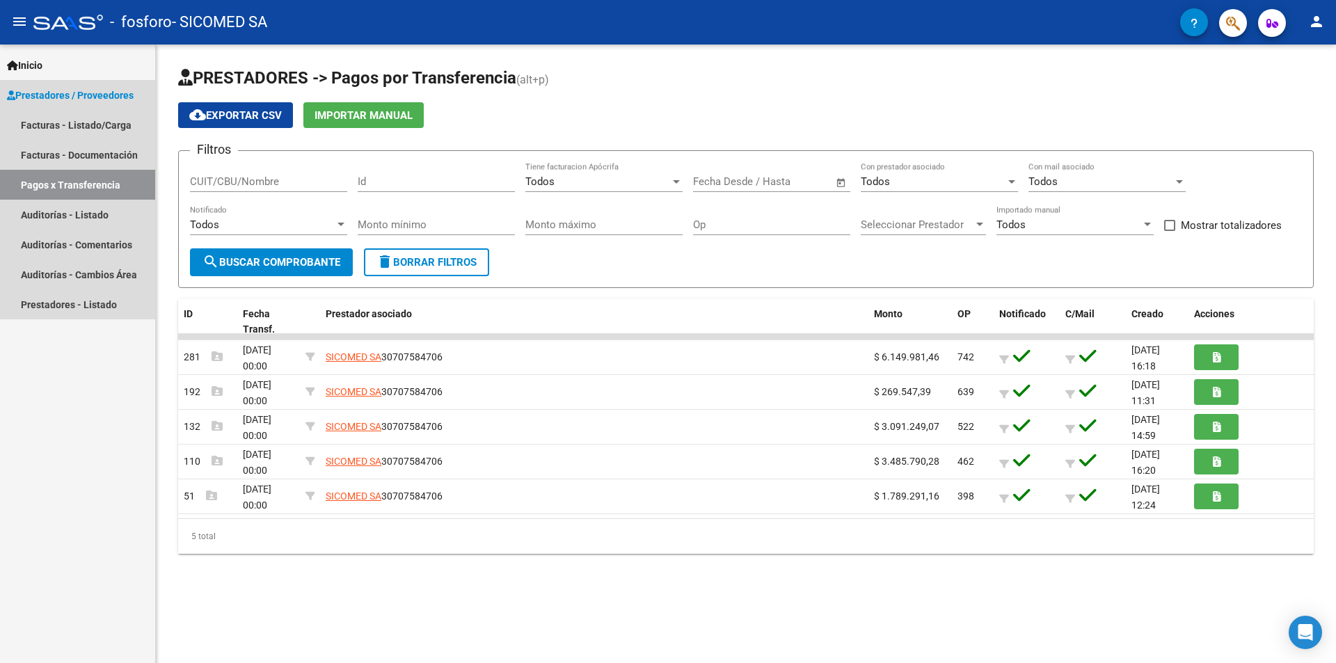
click at [61, 183] on link "Pagos x Transferencia" at bounding box center [77, 185] width 155 height 30
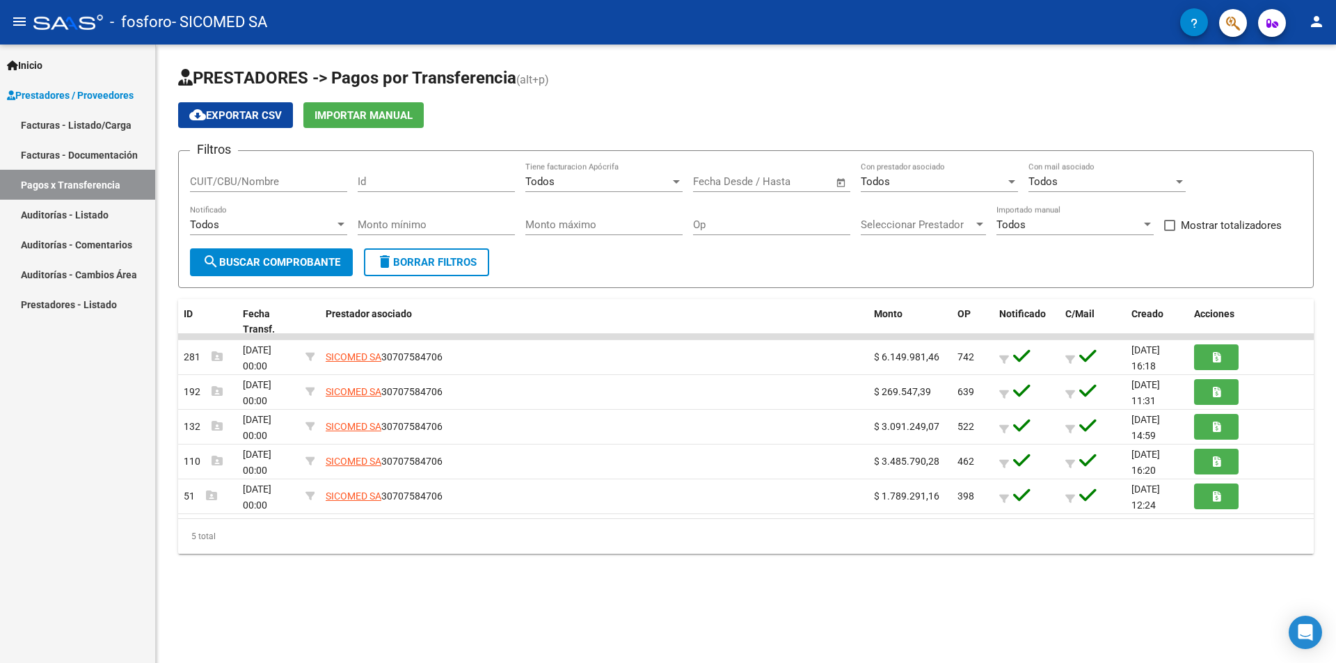
click at [62, 179] on link "Pagos x Transferencia" at bounding box center [77, 185] width 155 height 30
click at [774, 223] on input "Op" at bounding box center [771, 225] width 157 height 13
click at [297, 255] on button "search Buscar Comprobante" at bounding box center [271, 262] width 163 height 28
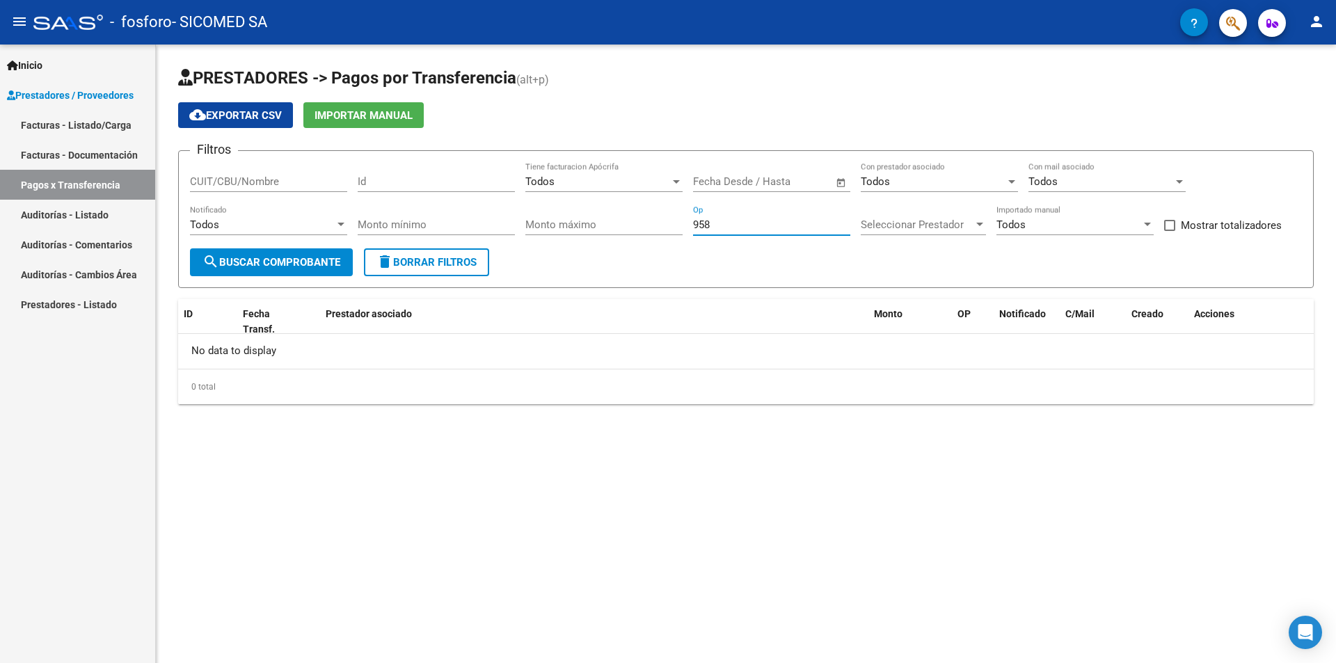
drag, startPoint x: 738, startPoint y: 227, endPoint x: 681, endPoint y: 228, distance: 56.4
click at [681, 228] on div "Filtros CUIT/CBU/Nombre Id Todos Tiene facturacion Apócrifa Fecha inicio – Fech…" at bounding box center [746, 205] width 1112 height 86
type input "9"
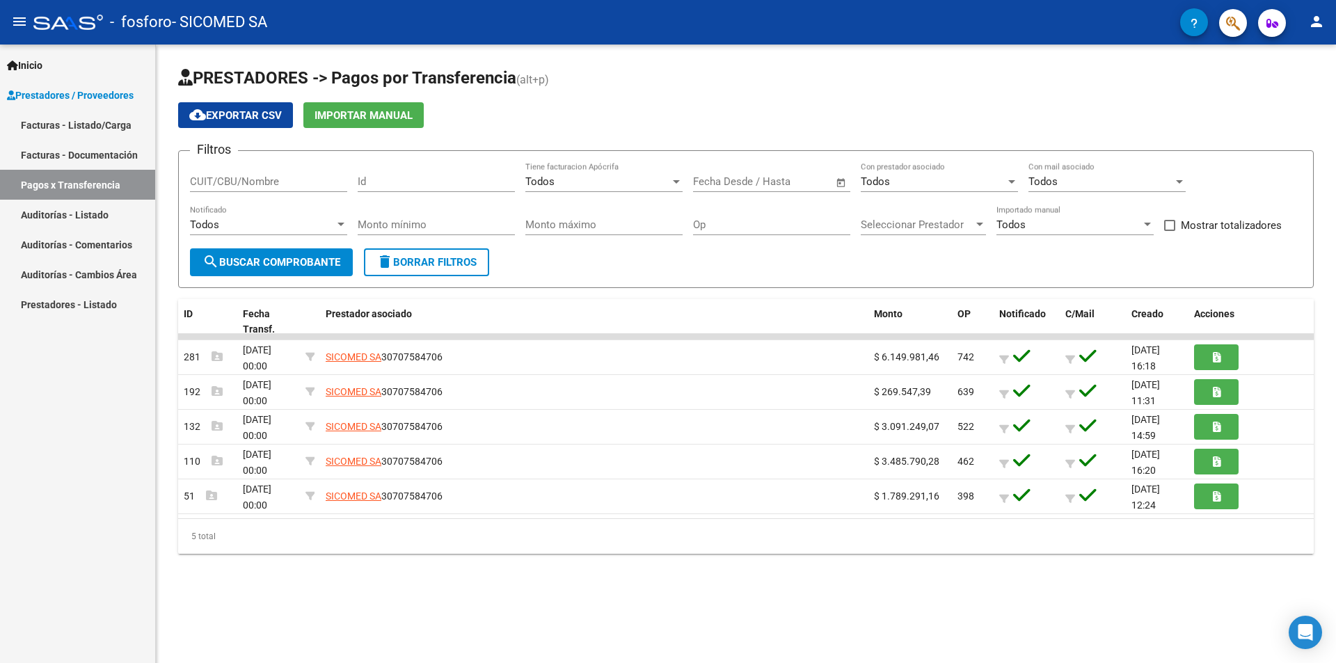
drag, startPoint x: 1157, startPoint y: 84, endPoint x: 1029, endPoint y: 0, distance: 152.9
click at [1157, 82] on h1 "PRESTADORES -> Pagos por Transferencia (alt+p)" at bounding box center [746, 79] width 1136 height 24
